Goal: Navigation & Orientation: Find specific page/section

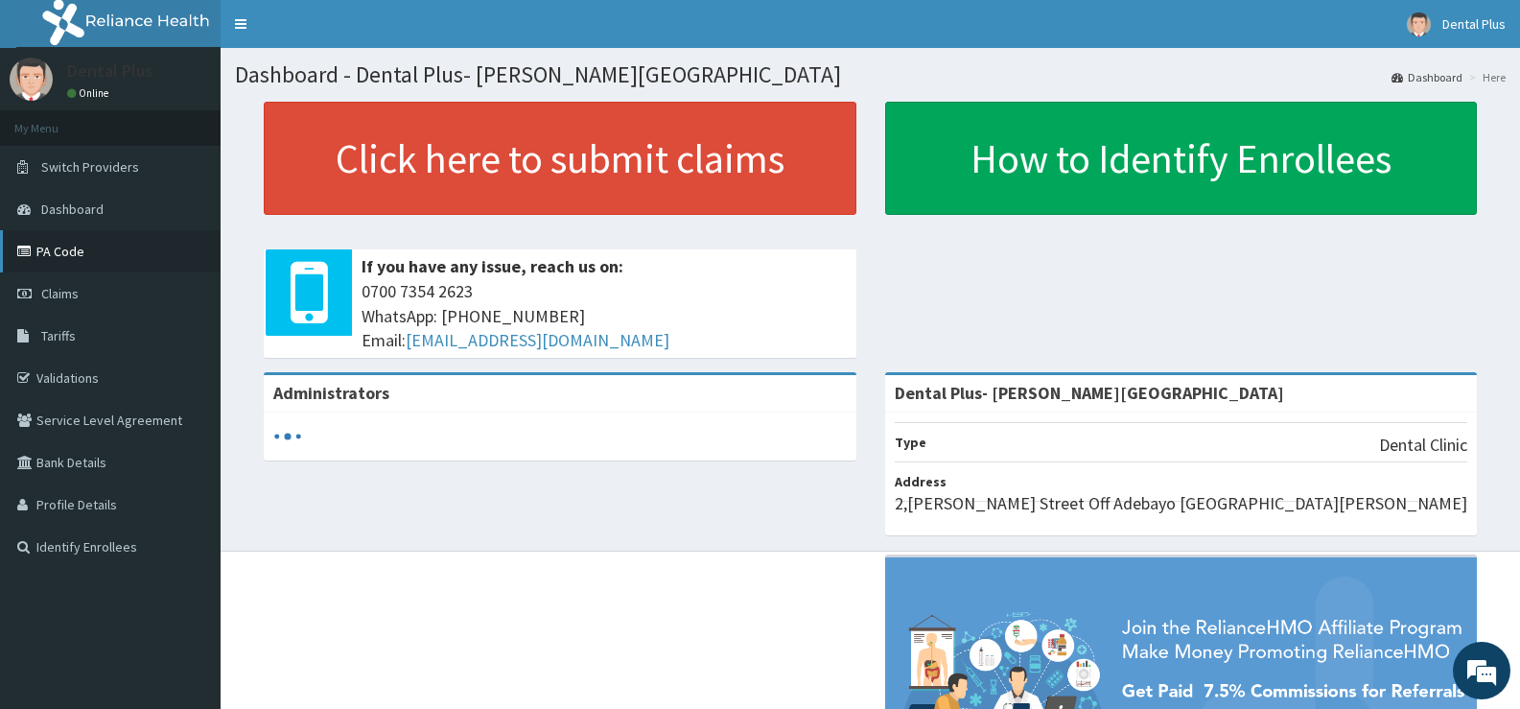
click at [49, 249] on link "PA Code" at bounding box center [110, 251] width 221 height 42
